Goal: Task Accomplishment & Management: Use online tool/utility

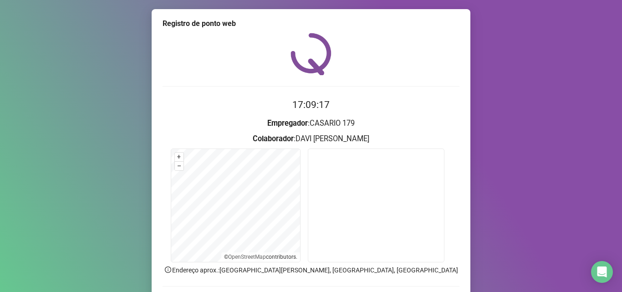
scroll to position [46, 0]
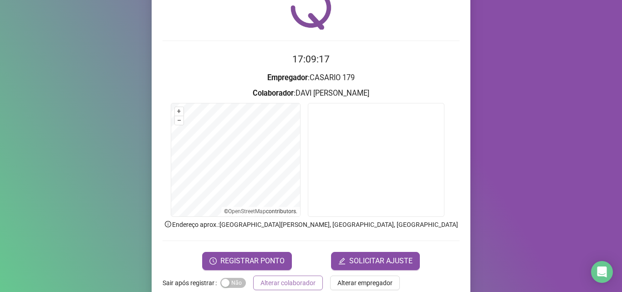
click at [282, 281] on span "Alterar colaborador" at bounding box center [287, 283] width 55 height 10
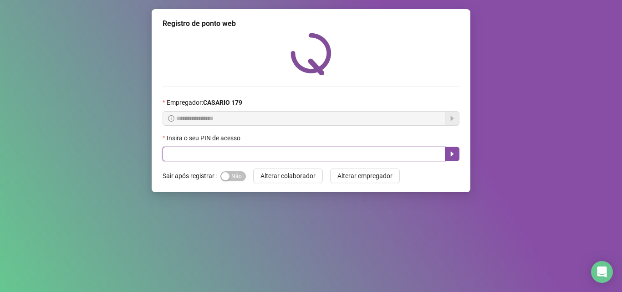
click at [203, 158] on input "text" at bounding box center [304, 154] width 283 height 15
type input "*****"
click at [450, 152] on icon "caret-right" at bounding box center [451, 153] width 7 height 7
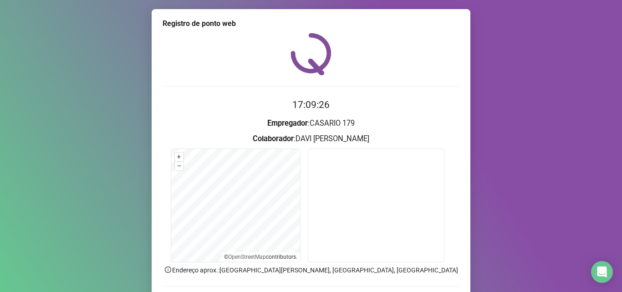
scroll to position [64, 0]
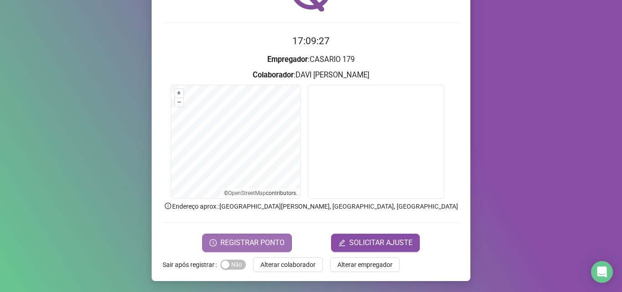
click at [260, 240] on span "REGISTRAR PONTO" at bounding box center [252, 242] width 64 height 11
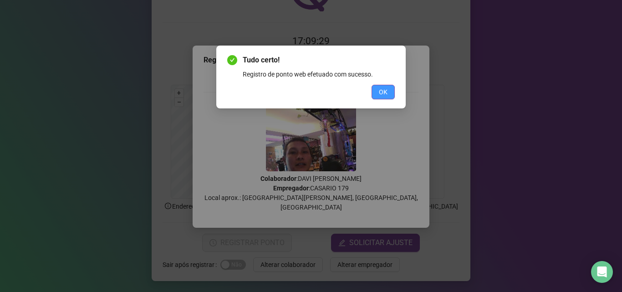
click at [391, 92] on button "OK" at bounding box center [383, 92] width 23 height 15
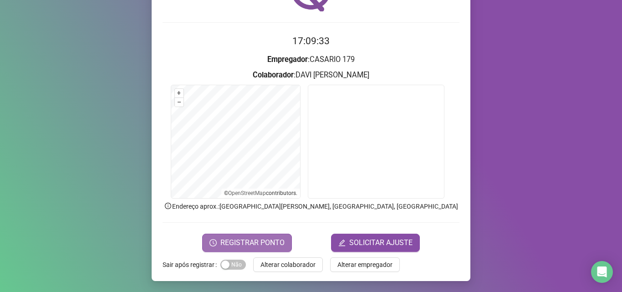
click at [271, 245] on span "REGISTRAR PONTO" at bounding box center [252, 242] width 64 height 11
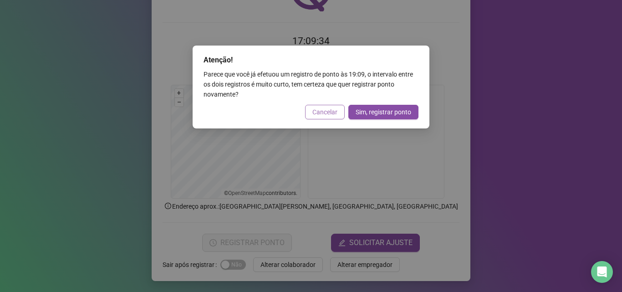
click at [325, 117] on span "Cancelar" at bounding box center [324, 112] width 25 height 10
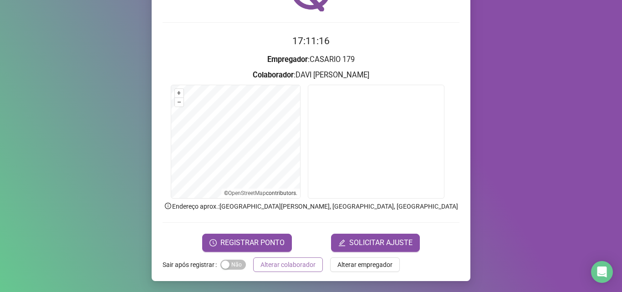
click at [293, 268] on span "Alterar colaborador" at bounding box center [287, 265] width 55 height 10
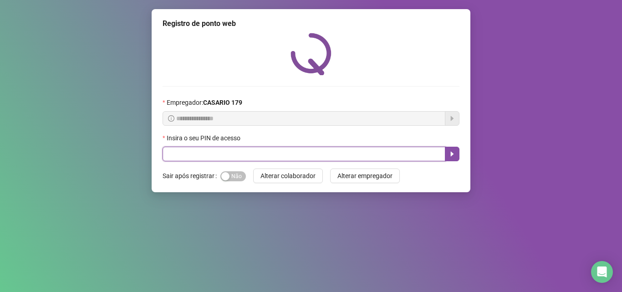
click at [238, 161] on input "text" at bounding box center [304, 154] width 283 height 15
type input "*****"
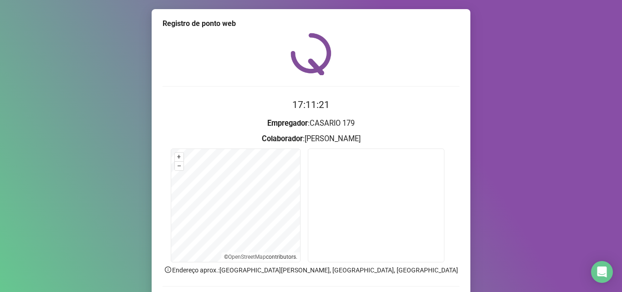
scroll to position [49, 0]
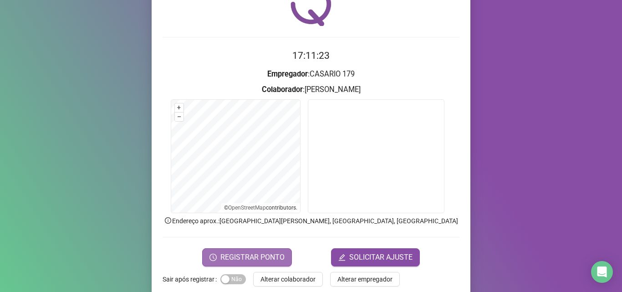
click at [264, 258] on span "REGISTRAR PONTO" at bounding box center [252, 257] width 64 height 11
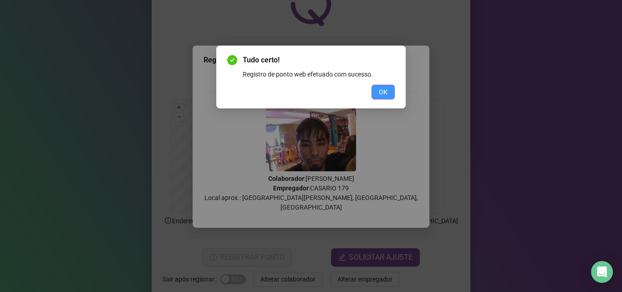
click at [376, 92] on button "OK" at bounding box center [383, 92] width 23 height 15
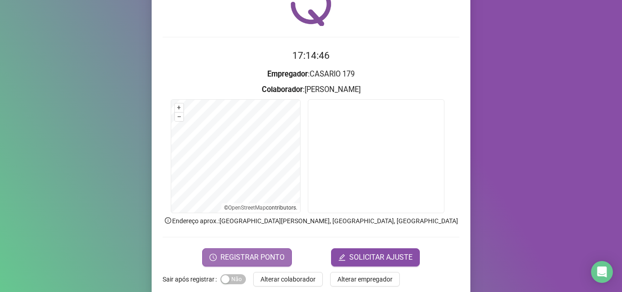
click at [268, 254] on span "REGISTRAR PONTO" at bounding box center [252, 257] width 64 height 11
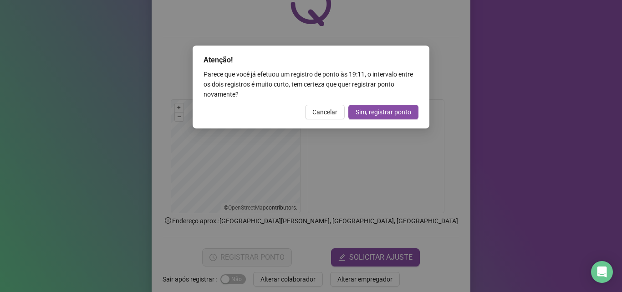
click at [566, 212] on div "Atenção! Parece que você já efetuou um registro de ponto às 19:11 , o intervalo…" at bounding box center [311, 146] width 622 height 292
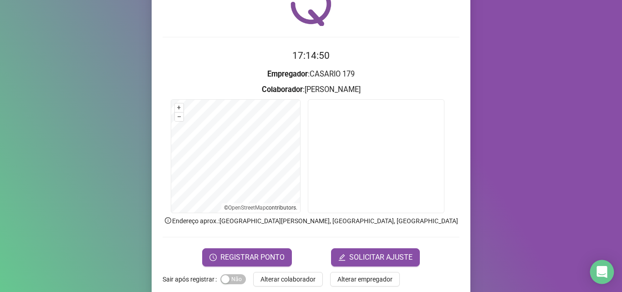
click at [610, 276] on div "Open Intercom Messenger" at bounding box center [602, 272] width 24 height 24
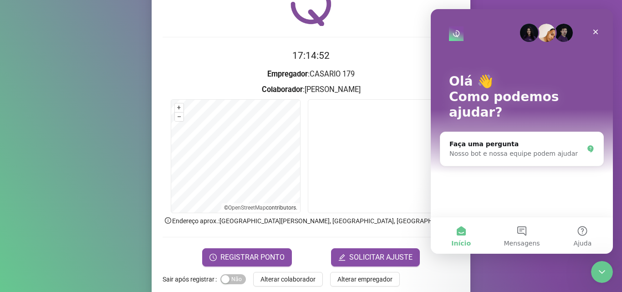
scroll to position [64, 0]
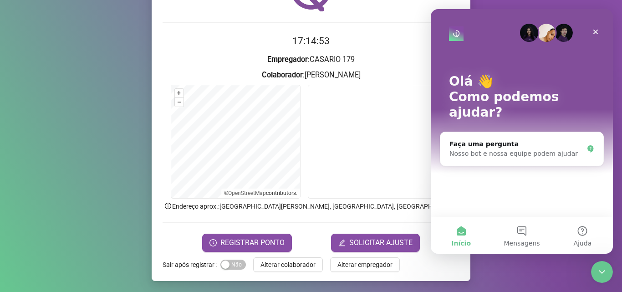
click at [297, 267] on span "Alterar colaborador" at bounding box center [287, 265] width 55 height 10
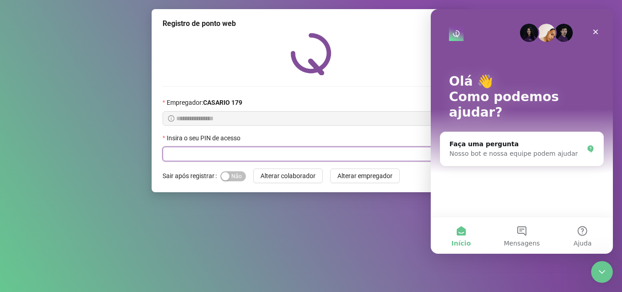
drag, startPoint x: 170, startPoint y: 159, endPoint x: 208, endPoint y: 154, distance: 38.1
click at [208, 154] on input "text" at bounding box center [304, 154] width 283 height 15
type input "*****"
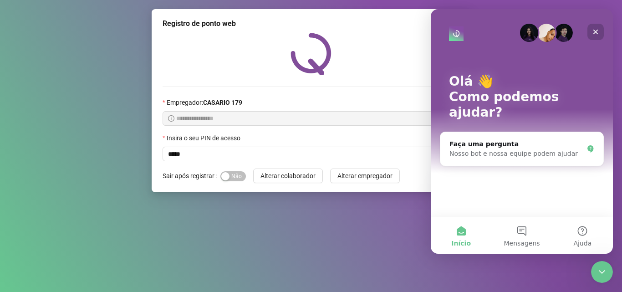
click at [594, 32] on icon "Fechar" at bounding box center [595, 31] width 7 height 7
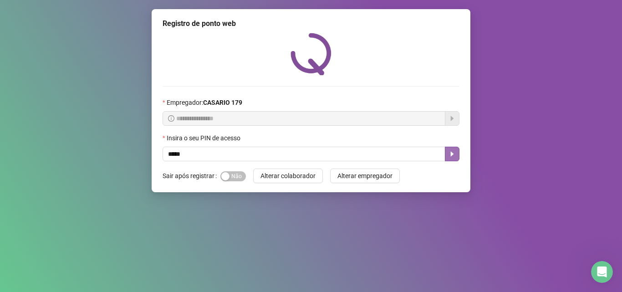
click at [454, 155] on icon "caret-right" at bounding box center [451, 153] width 7 height 7
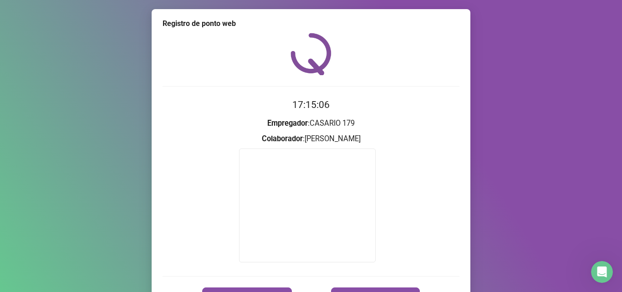
scroll to position [54, 0]
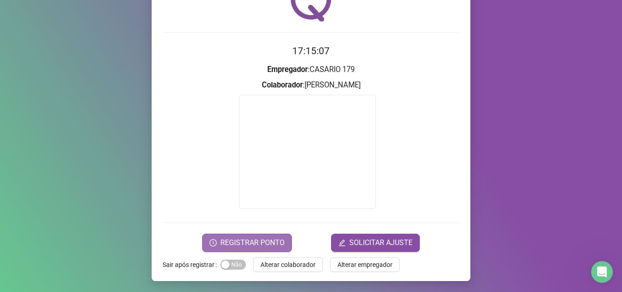
click at [251, 249] on button "REGISTRAR PONTO" at bounding box center [247, 243] width 90 height 18
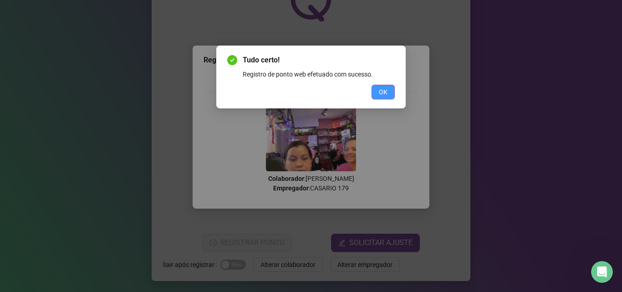
click at [383, 93] on span "OK" at bounding box center [383, 92] width 9 height 10
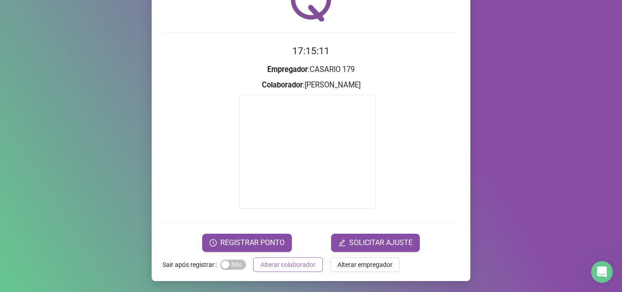
click at [282, 269] on button "Alterar colaborador" at bounding box center [288, 264] width 70 height 15
